Goal: Task Accomplishment & Management: Manage account settings

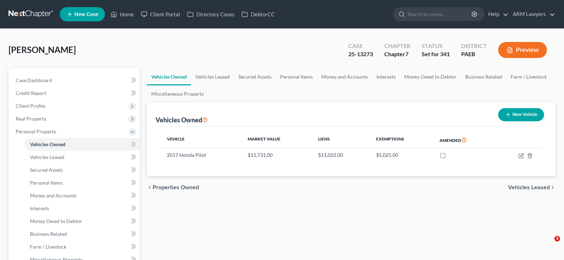
click at [31, 14] on link at bounding box center [32, 14] width 46 height 13
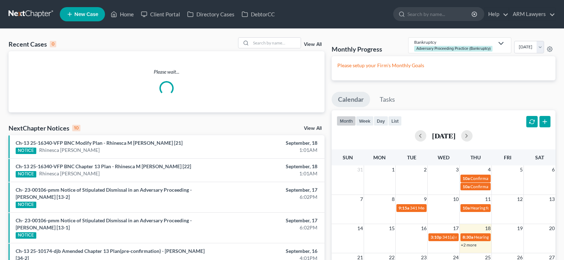
click at [316, 42] on link "View All" at bounding box center [313, 44] width 18 height 5
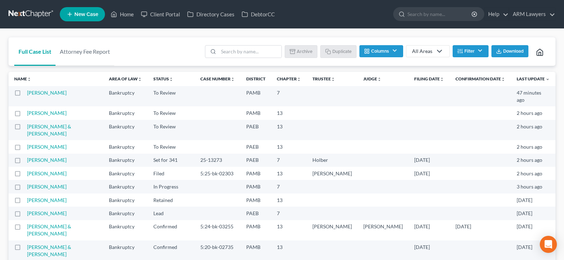
click at [441, 50] on icon at bounding box center [439, 51] width 9 height 9
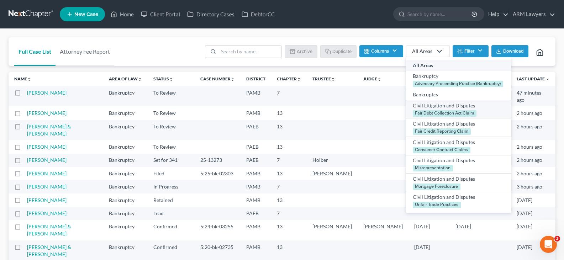
click at [429, 105] on div "Civil Litigation and Disputes" at bounding box center [459, 105] width 92 height 7
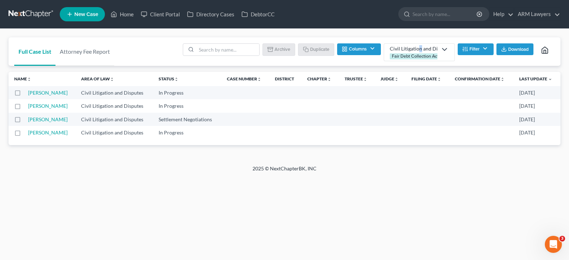
click at [419, 51] on div "Civil Litigation and Disputes" at bounding box center [414, 48] width 48 height 7
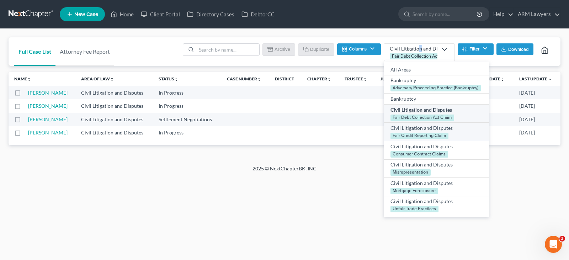
click at [417, 129] on div "Civil Litigation and Disputes" at bounding box center [437, 128] width 92 height 7
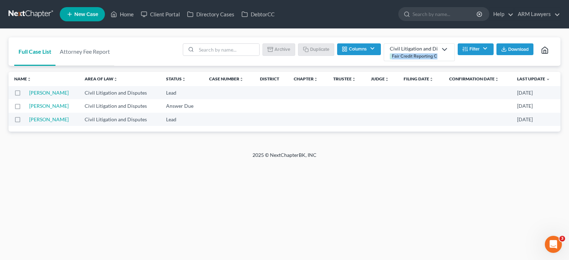
click at [436, 47] on link "Civil Litigation and Disputes Fair Credit Reporting Claim" at bounding box center [419, 52] width 71 height 18
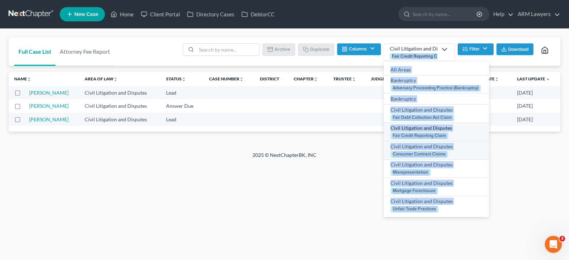
click at [453, 148] on div "Civil Litigation and Disputes" at bounding box center [437, 146] width 92 height 7
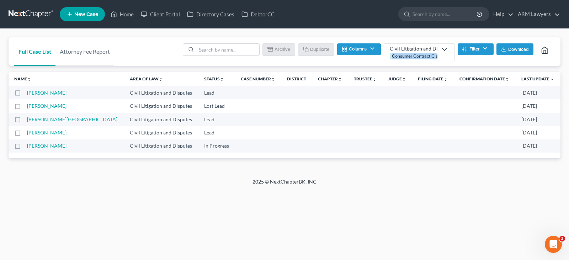
click at [24, 108] on label at bounding box center [24, 108] width 0 height 0
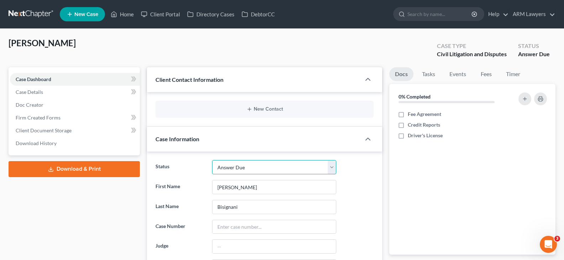
click at [238, 164] on select "Answer Due Awaiting Confirmation Awaiting Discharge Confirmed Could Not Contact…" at bounding box center [274, 167] width 124 height 14
select select "6"
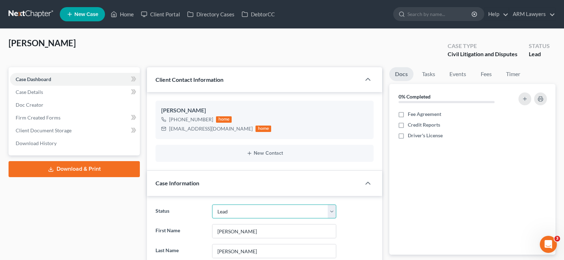
click at [237, 209] on select "Answer Due Awaiting Confirmation Awaiting Discharge Confirmed Could Not Contact…" at bounding box center [274, 212] width 124 height 14
select select "11"
click at [237, 209] on select "Answer Due Awaiting Confirmation Awaiting Discharge Confirmed Could Not Contact…" at bounding box center [274, 212] width 124 height 14
click at [232, 211] on select "Answer Due Awaiting Confirmation Awaiting Discharge Confirmed Could Not Contact…" at bounding box center [274, 212] width 124 height 14
select select "11"
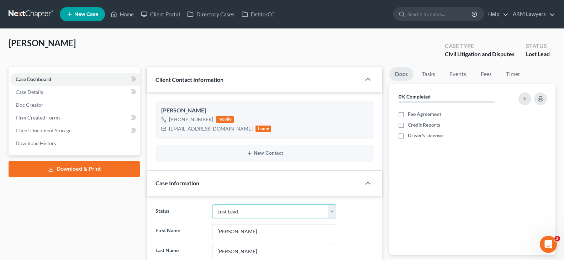
click at [233, 211] on select "Answer Due Awaiting Confirmation Awaiting Discharge Confirmed Could Not Contact…" at bounding box center [274, 212] width 124 height 14
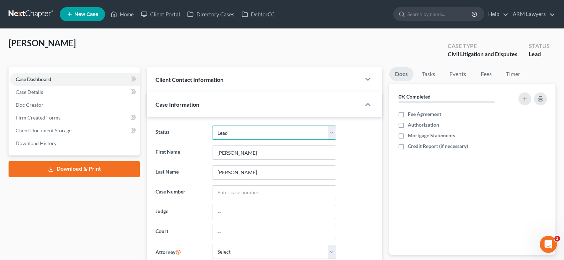
click at [233, 136] on select "Answer Due Awaiting Confirmation Awaiting Discharge Confirmed Could Not Contact…" at bounding box center [274, 133] width 124 height 14
select select "9"
click at [232, 136] on select "Answer Due Awaiting Confirmation Awaiting Discharge Confirmed Could Not Contact…" at bounding box center [274, 133] width 124 height 14
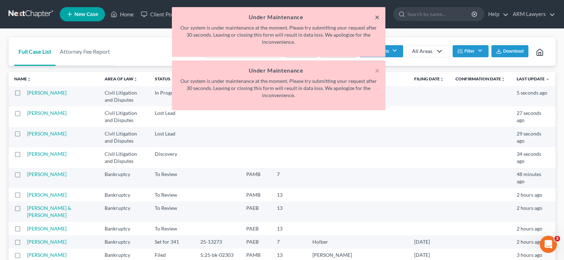
click at [377, 14] on button "×" at bounding box center [377, 17] width 5 height 9
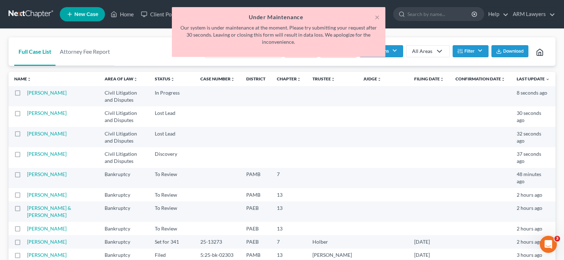
click at [380, 17] on div "× Under Maintenance Our system is under maintenance at the moment. Please try s…" at bounding box center [279, 32] width 214 height 50
click at [377, 16] on button "×" at bounding box center [377, 17] width 5 height 9
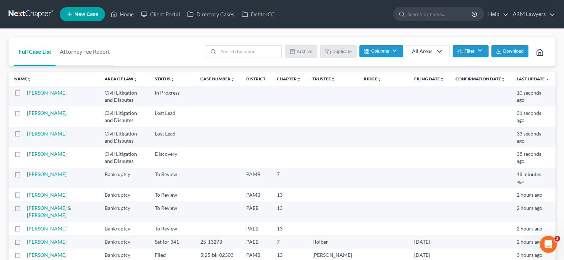
click at [24, 115] on label at bounding box center [24, 115] width 0 height 0
click at [27, 114] on input "checkbox" at bounding box center [29, 112] width 5 height 5
checkbox input "true"
click at [24, 136] on label at bounding box center [24, 136] width 0 height 0
click at [27, 135] on input "checkbox" at bounding box center [29, 132] width 5 height 5
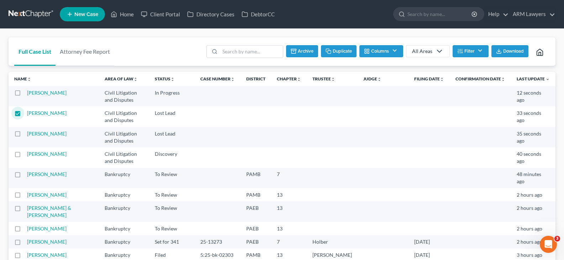
checkbox input "true"
drag, startPoint x: 300, startPoint y: 48, endPoint x: 324, endPoint y: 21, distance: 35.8
click at [301, 48] on button "Archive" at bounding box center [301, 51] width 32 height 12
checkbox input "false"
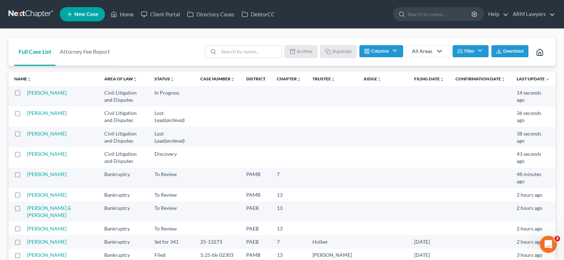
click at [473, 49] on button "Filter" at bounding box center [471, 51] width 36 height 12
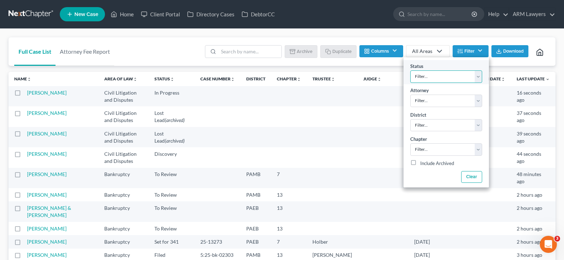
click at [467, 78] on select "Filter... Answer Due Awaiting Confirmation Awaiting Discharge Confirmed Could N…" at bounding box center [446, 76] width 72 height 12
click at [466, 79] on select "Filter... Answer Due Awaiting Confirmation Awaiting Discharge Confirmed Could N…" at bounding box center [446, 76] width 72 height 12
click at [469, 41] on div "Batch Download Archive Un-archive Duplicate Columns Attorney Case Number Area O…" at bounding box center [375, 51] width 349 height 28
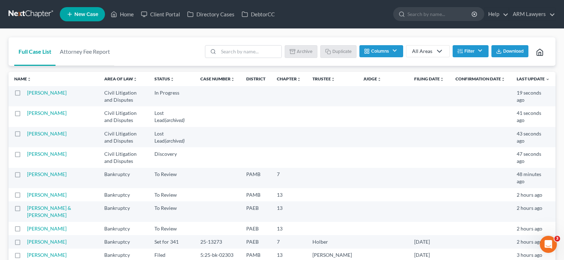
click at [473, 46] on button "Filter" at bounding box center [471, 51] width 36 height 12
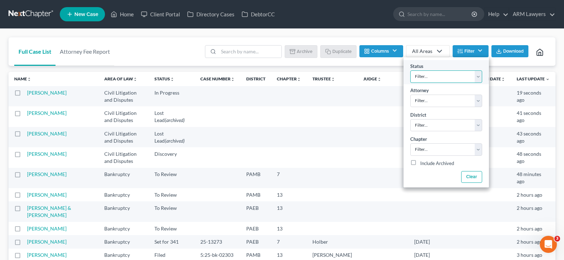
click at [442, 72] on select "Filter... Answer Due Awaiting Confirmation Awaiting Discharge Confirmed Could N…" at bounding box center [446, 76] width 72 height 12
click at [423, 54] on div "All Areas" at bounding box center [422, 51] width 20 height 7
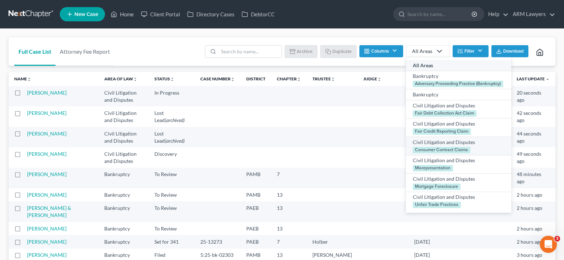
click at [438, 142] on div "Civil Litigation and Disputes" at bounding box center [459, 142] width 92 height 7
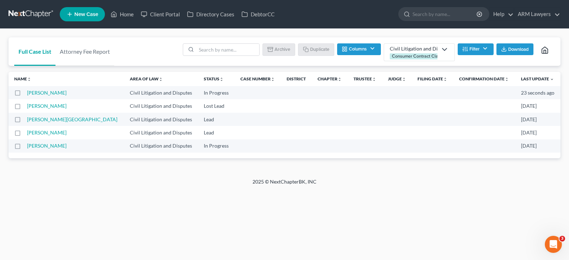
click at [24, 108] on label at bounding box center [24, 108] width 0 height 0
click at [27, 106] on input "checkbox" at bounding box center [29, 104] width 5 height 5
click at [272, 49] on icon "button" at bounding box center [272, 49] width 6 height 6
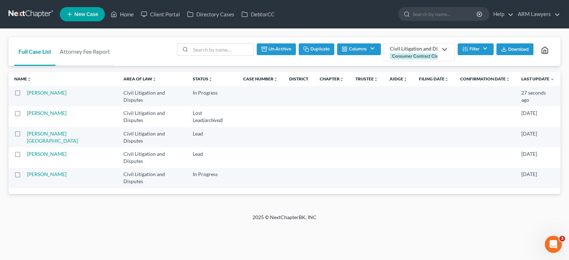
checkbox input "false"
click at [472, 51] on button "Filter" at bounding box center [476, 49] width 36 height 12
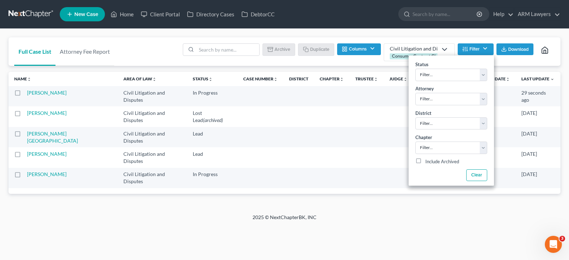
click at [435, 48] on div "Civil Litigation and Disputes" at bounding box center [414, 48] width 48 height 7
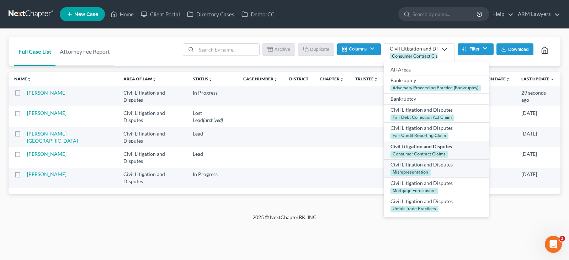
click at [436, 168] on div "Civil Litigation and Disputes" at bounding box center [437, 164] width 92 height 7
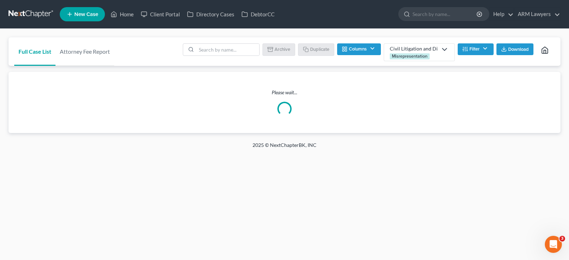
click at [430, 54] on div "Misrepresentation" at bounding box center [410, 56] width 40 height 6
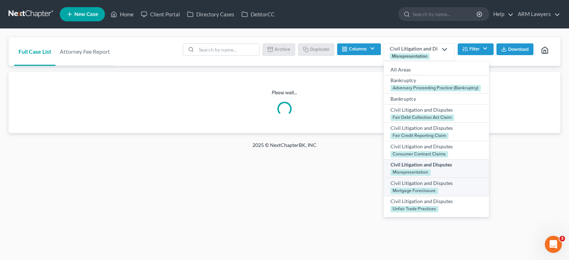
click at [422, 185] on div "Civil Litigation and Disputes" at bounding box center [437, 182] width 92 height 7
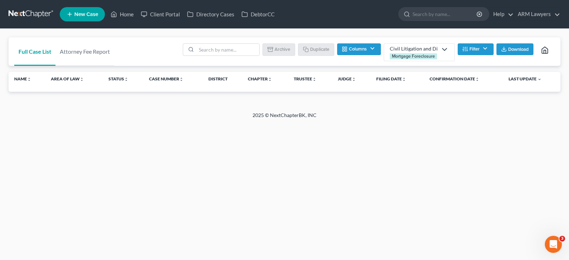
click at [426, 49] on div "Civil Litigation and Disputes" at bounding box center [414, 48] width 48 height 7
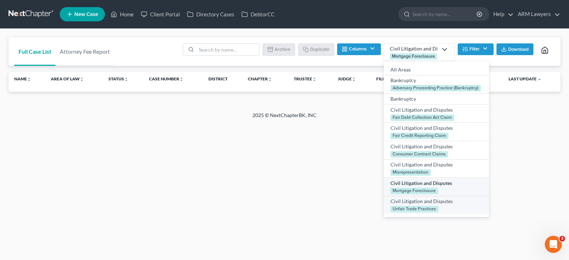
click at [433, 207] on div "Unfair Trade Practices" at bounding box center [415, 209] width 48 height 6
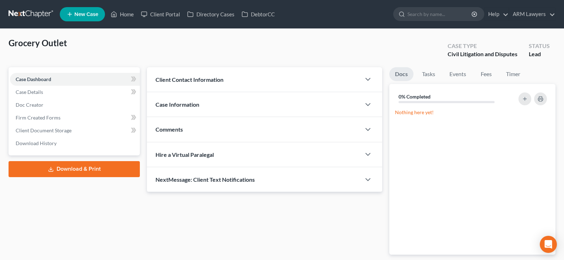
click at [220, 107] on div "Case Information" at bounding box center [254, 104] width 214 height 25
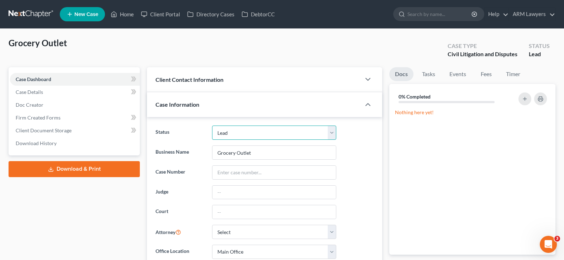
click at [228, 132] on select "Answer Due Awaiting Confirmation Awaiting Discharge Confirmed Could Not Contact…" at bounding box center [274, 133] width 124 height 14
select select "11"
click at [228, 132] on select "Answer Due Awaiting Confirmation Awaiting Discharge Confirmed Could Not Contact…" at bounding box center [274, 133] width 124 height 14
click at [239, 128] on select "Answer Due Awaiting Confirmation Awaiting Discharge Confirmed Could Not Contact…" at bounding box center [274, 133] width 124 height 14
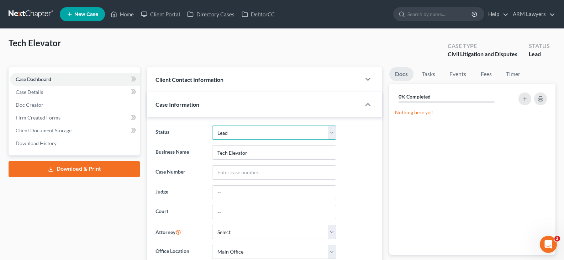
select select "11"
